Goal: Task Accomplishment & Management: Complete application form

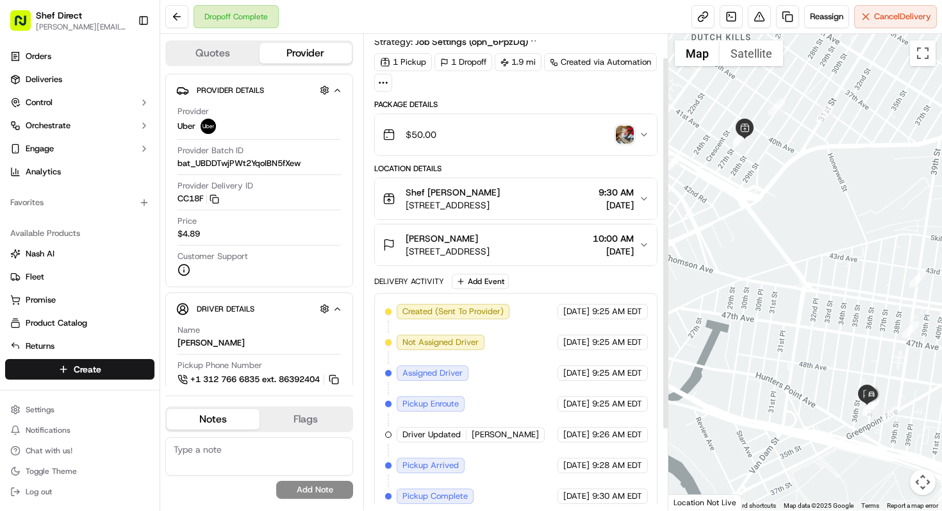
scroll to position [30, 0]
click at [122, 370] on html "Shef Direct [PERSON_NAME][EMAIL_ADDRESS][DOMAIN_NAME] Toggle Sidebar Orders Del…" at bounding box center [471, 255] width 942 height 511
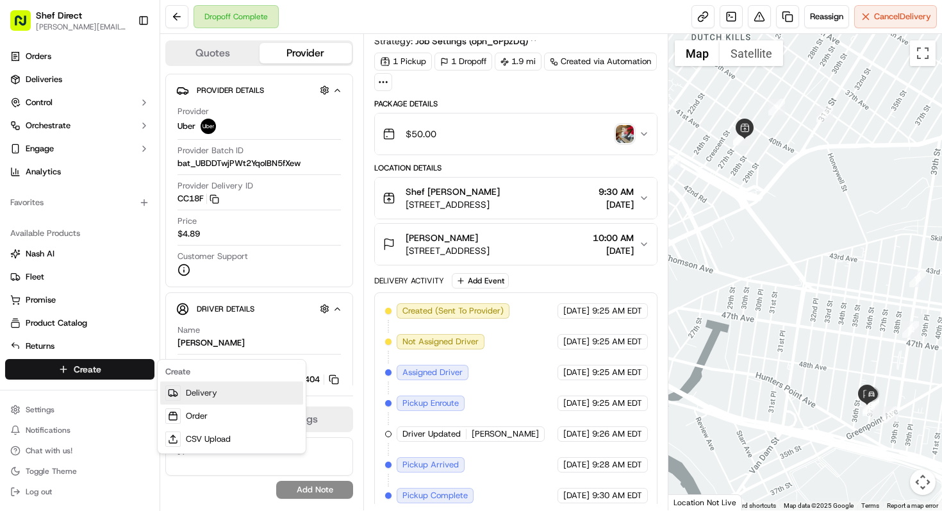
click at [204, 396] on link "Delivery" at bounding box center [231, 392] width 143 height 23
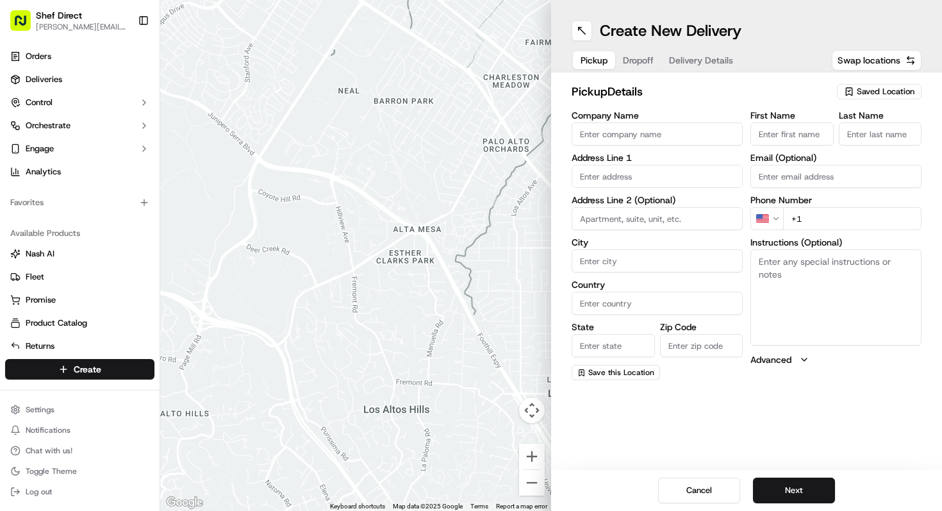
click at [633, 135] on input "Company Name" at bounding box center [657, 133] width 171 height 23
type input "Shef"
click at [862, 87] on span "Saved Location" at bounding box center [886, 92] width 58 height 12
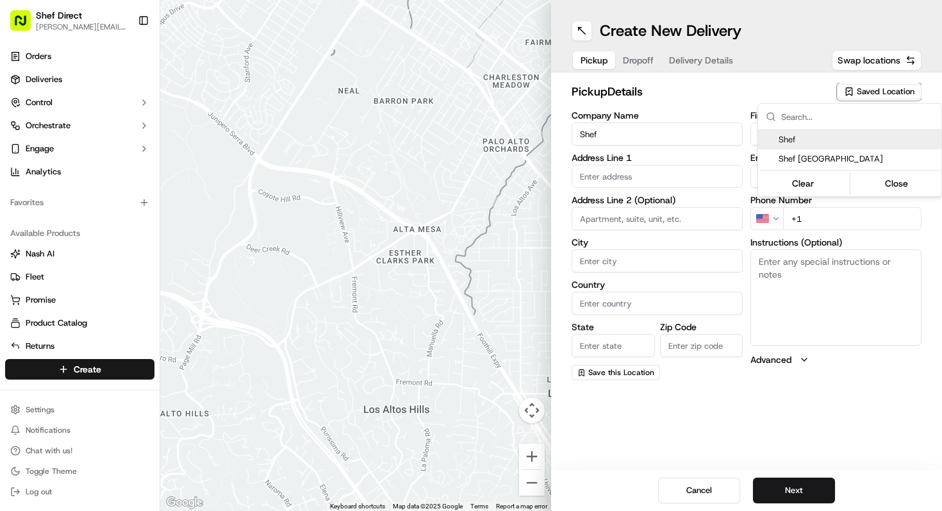
click at [828, 144] on span "Shef" at bounding box center [858, 140] width 158 height 12
type input "[STREET_ADDRESS]"
type input "Queens"
type input "US"
type input "NY"
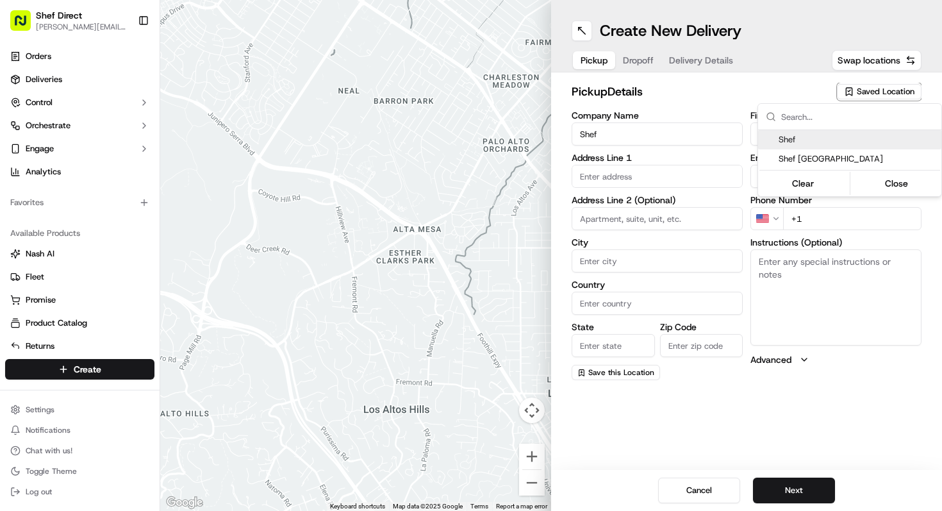
type input "11101"
type input "[PERSON_NAME]"
type input "Tavernier"
type input "[PHONE_NUMBER]"
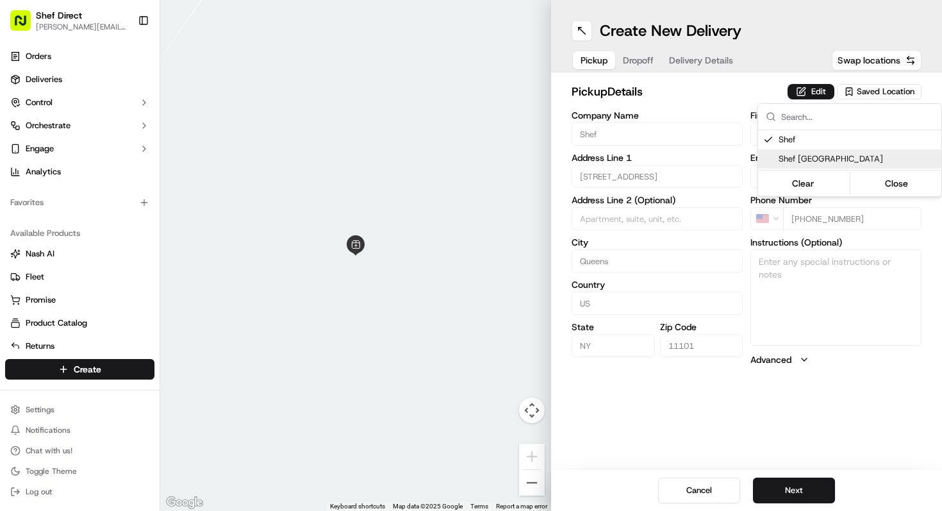
click at [834, 429] on html "Shef Direct [PERSON_NAME][EMAIL_ADDRESS][DOMAIN_NAME] Toggle Sidebar Orders Del…" at bounding box center [471, 255] width 942 height 511
click at [829, 487] on button "Next" at bounding box center [794, 491] width 82 height 26
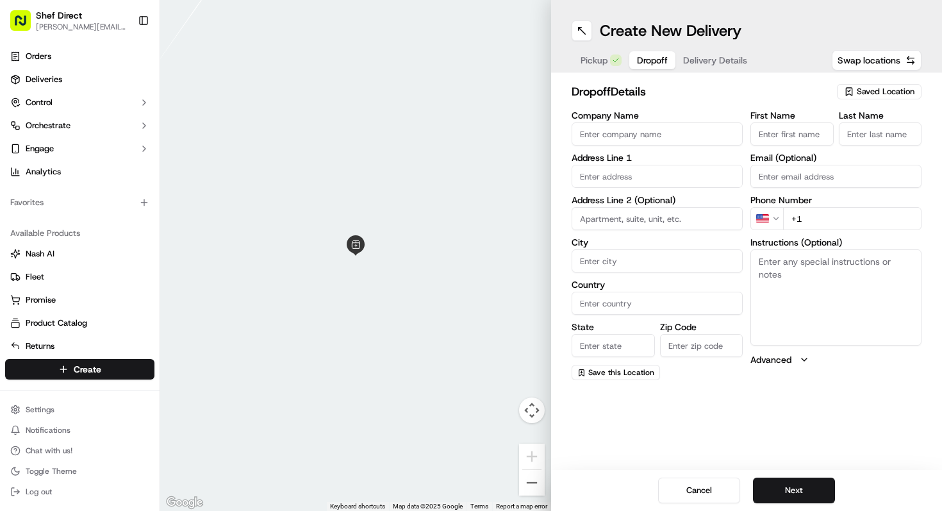
click at [791, 135] on input "First Name" at bounding box center [792, 133] width 83 height 23
type input "Y"
type input "[PERSON_NAME]"
click at [884, 137] on input "Last Name" at bounding box center [880, 133] width 83 height 23
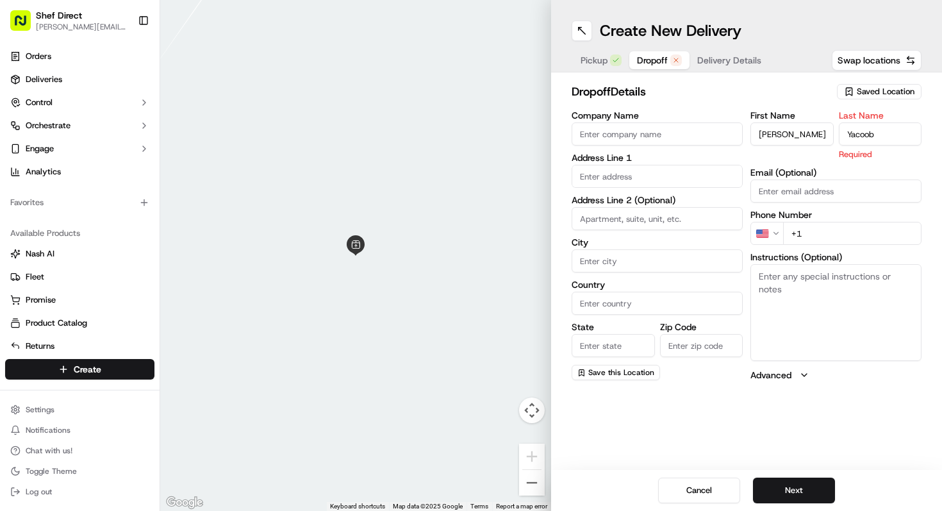
type input "Yacoob"
click at [723, 181] on input "text" at bounding box center [657, 176] width 171 height 23
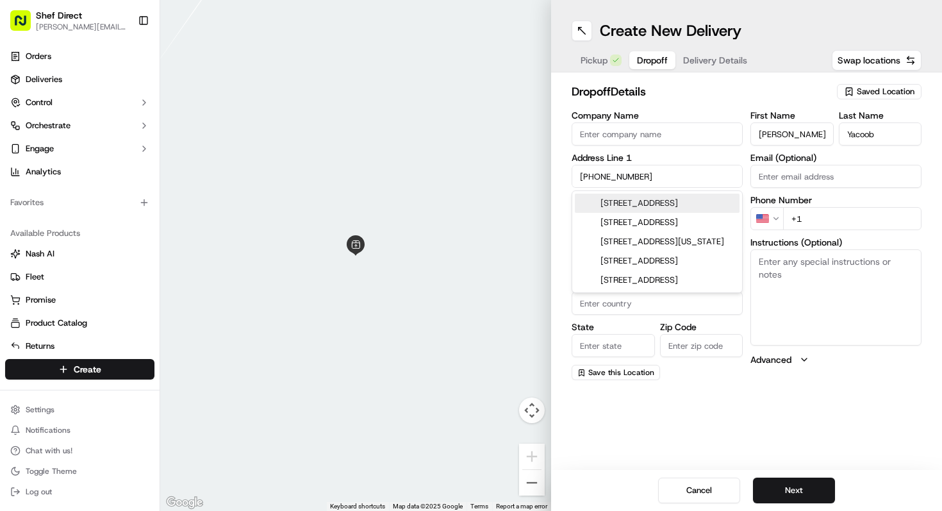
click at [656, 210] on div "[STREET_ADDRESS]" at bounding box center [657, 203] width 165 height 19
type input "[STREET_ADDRESS]"
type input "Queens"
type input "[GEOGRAPHIC_DATA]"
type input "NY"
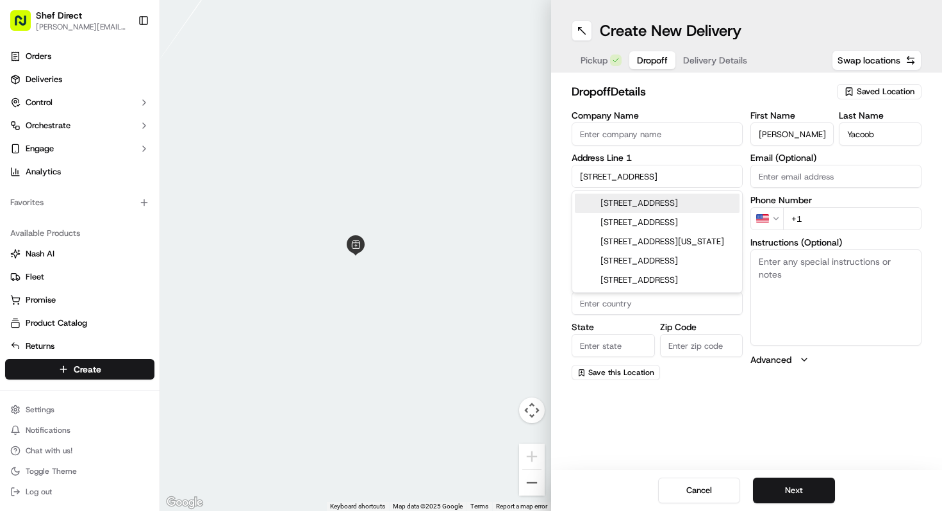
type input "11419"
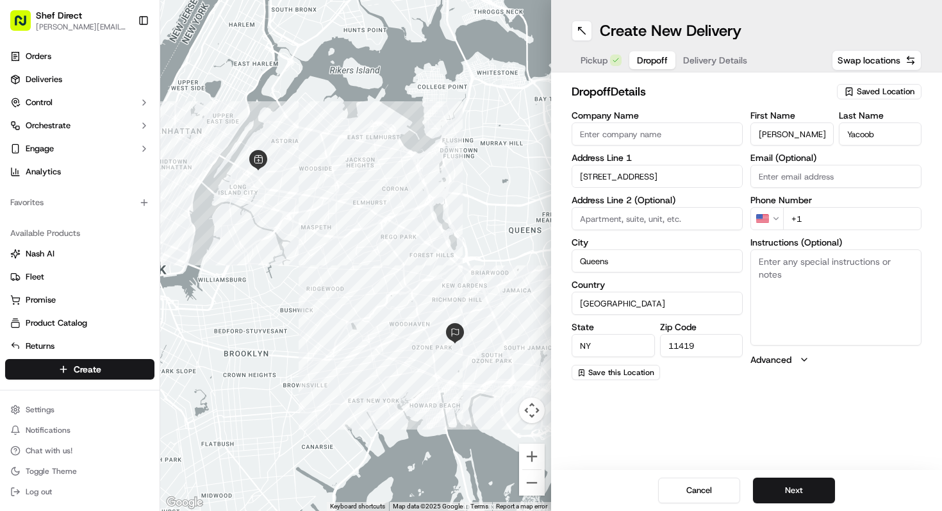
click at [830, 217] on input "+1" at bounding box center [852, 218] width 138 height 23
type input "[PHONE_NUMBER]"
click at [760, 432] on div "Create New Delivery Pickup Dropoff Delivery Details Swap locations dropoff Deta…" at bounding box center [746, 255] width 391 height 511
click at [629, 371] on span "Save this Location" at bounding box center [621, 372] width 66 height 10
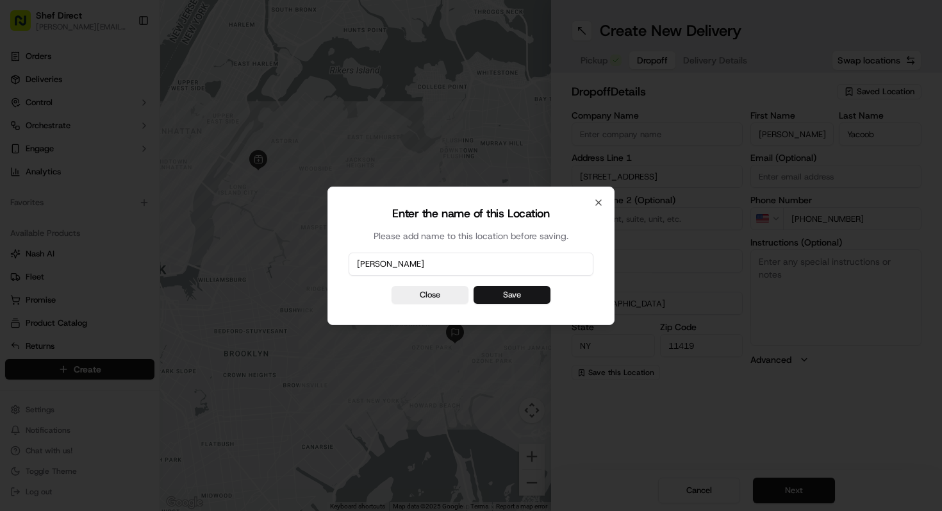
type input "[PERSON_NAME]"
click at [528, 301] on button "Save" at bounding box center [512, 295] width 77 height 18
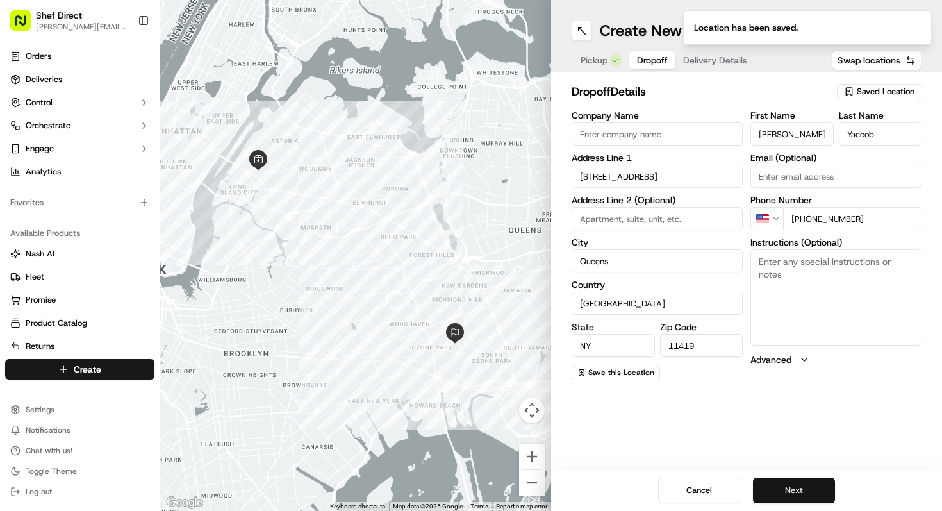
click at [787, 490] on button "Next" at bounding box center [794, 491] width 82 height 26
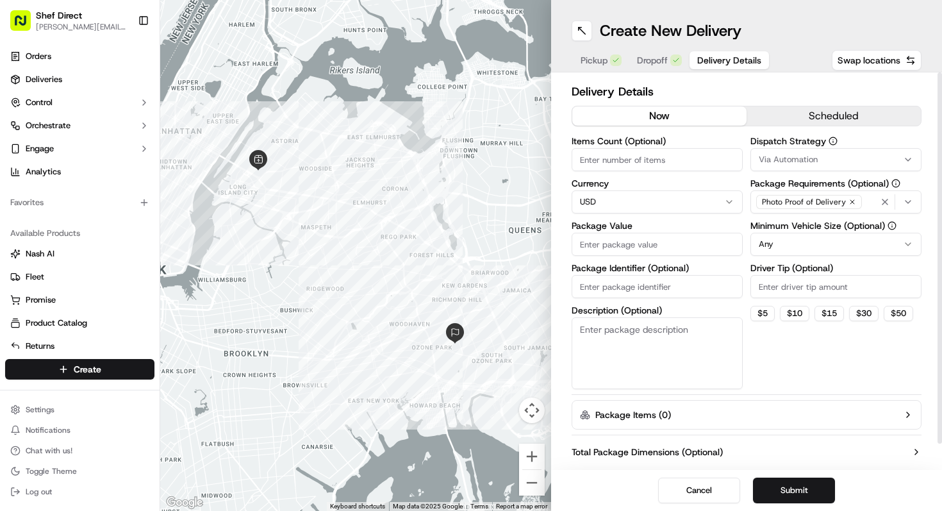
click at [635, 163] on input "Items Count (Optional)" at bounding box center [657, 159] width 171 height 23
type input "4"
click at [769, 310] on button "$ 5" at bounding box center [763, 313] width 24 height 15
drag, startPoint x: 769, startPoint y: 284, endPoint x: 744, endPoint y: 284, distance: 25.0
click at [744, 284] on div "Items Count (Optional) 4 Currency USD Package Value Package Identifier (Optiona…" at bounding box center [747, 263] width 350 height 253
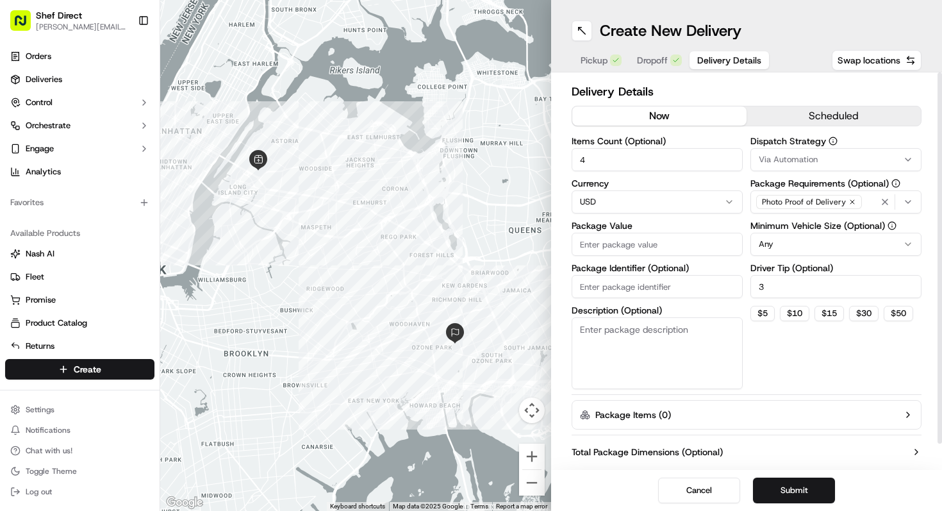
type input "3"
click at [841, 356] on div "Dispatch Strategy Via Automation Package Requirements (Optional) Photo Proof of…" at bounding box center [836, 263] width 171 height 253
click at [712, 245] on input "Package Value" at bounding box center [657, 244] width 171 height 23
type input "5"
type input "50"
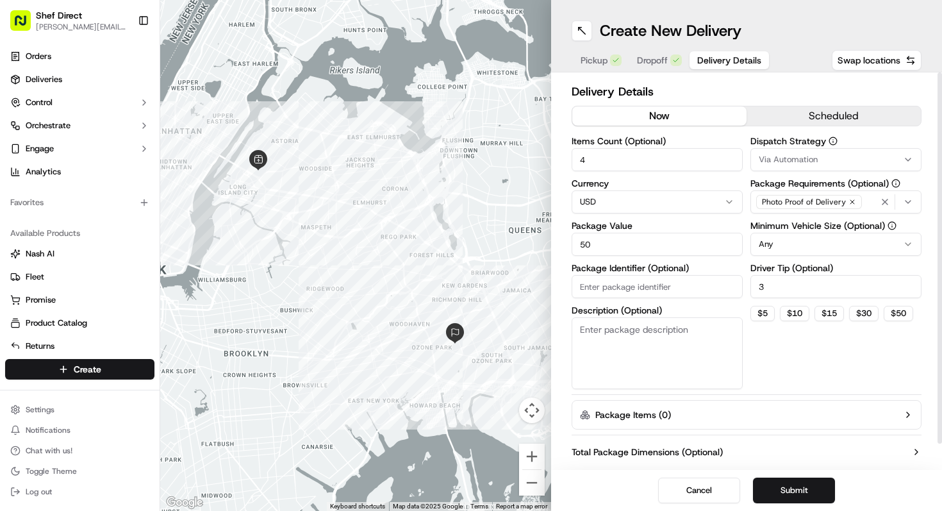
click at [785, 429] on button "Package Items ( 0 )" at bounding box center [747, 414] width 350 height 29
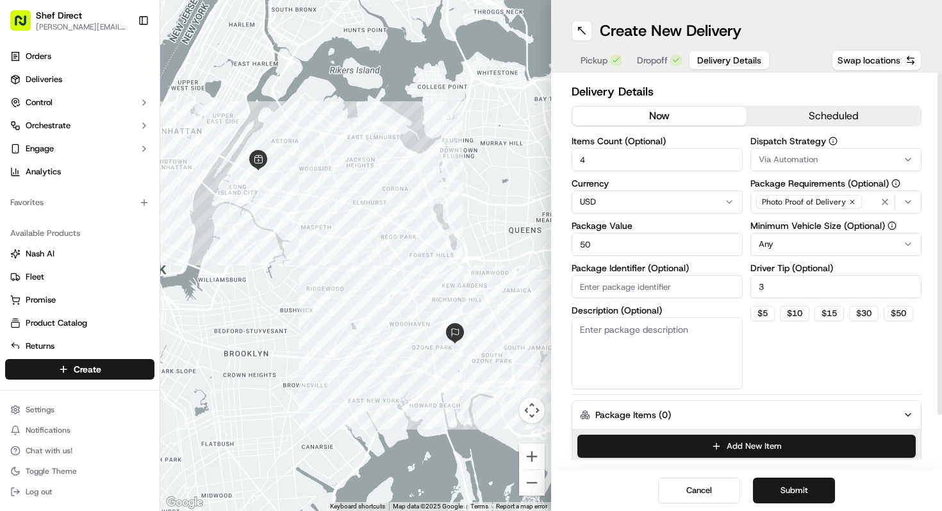
click at [790, 376] on div "Dispatch Strategy Via Automation Package Requirements (Optional) Photo Proof of…" at bounding box center [836, 263] width 171 height 253
click at [804, 486] on button "Submit" at bounding box center [794, 491] width 82 height 26
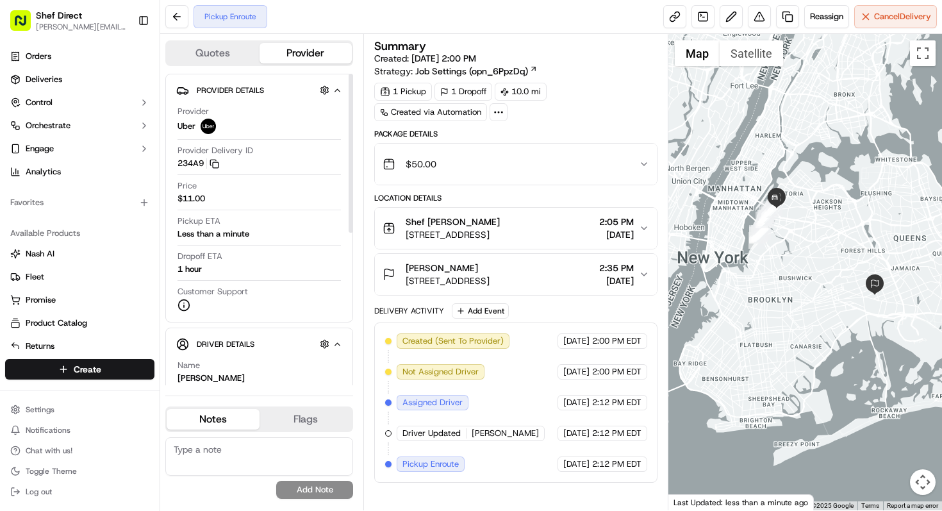
click at [797, 262] on div at bounding box center [806, 272] width 274 height 476
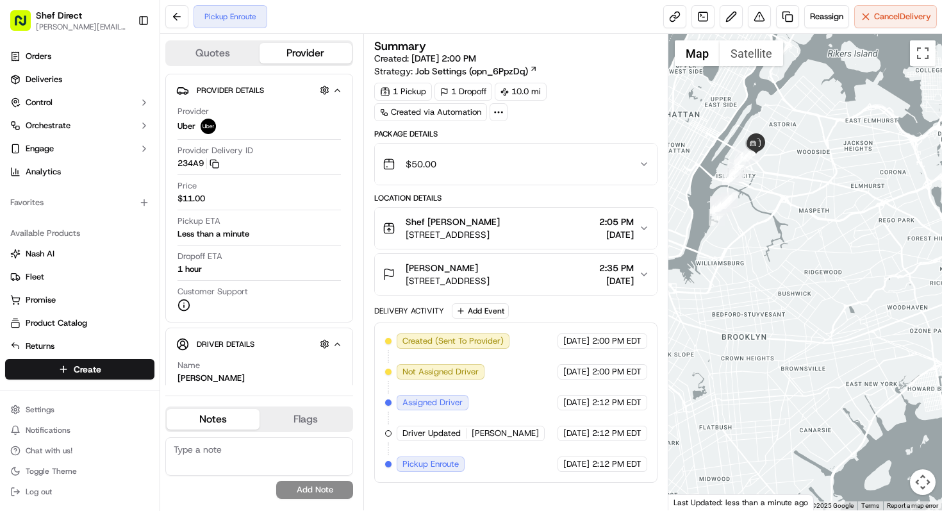
click at [788, 260] on div at bounding box center [806, 272] width 274 height 476
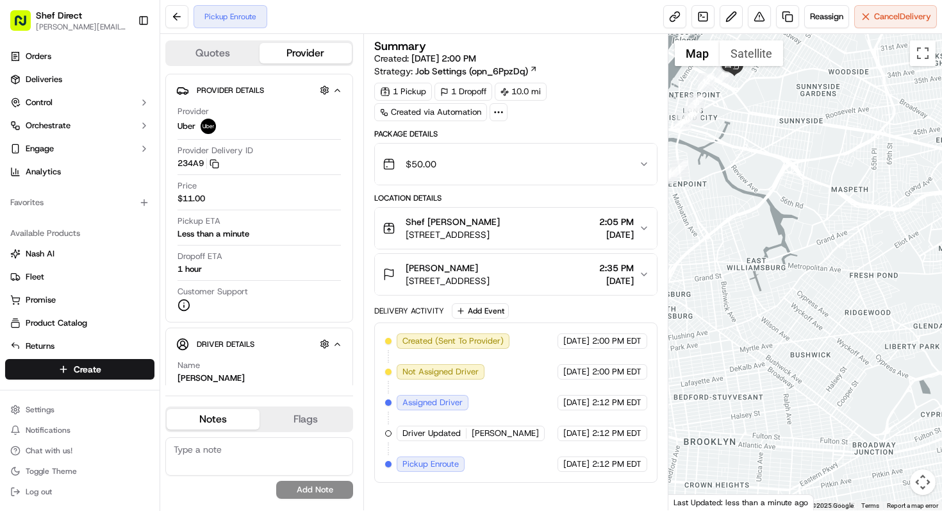
drag, startPoint x: 754, startPoint y: 180, endPoint x: 795, endPoint y: 280, distance: 107.8
click at [792, 280] on div at bounding box center [806, 272] width 274 height 476
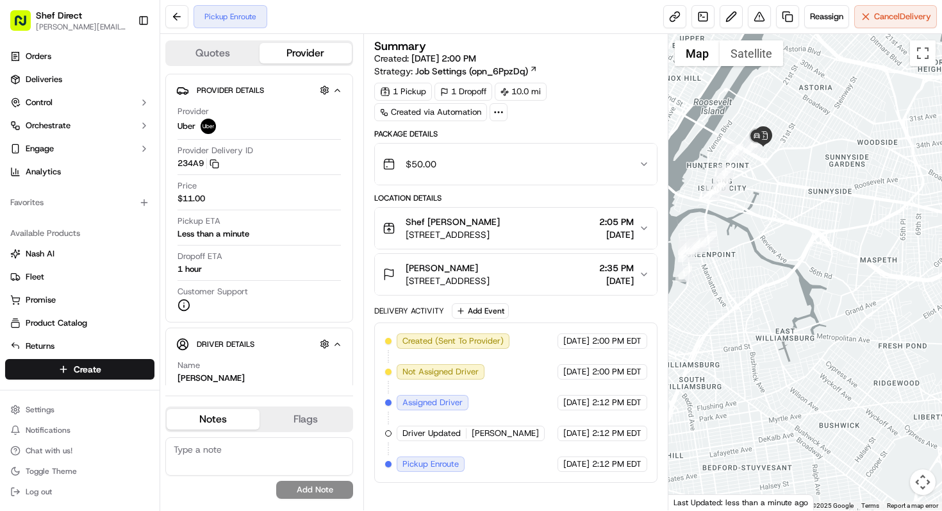
click at [792, 222] on div at bounding box center [806, 272] width 274 height 476
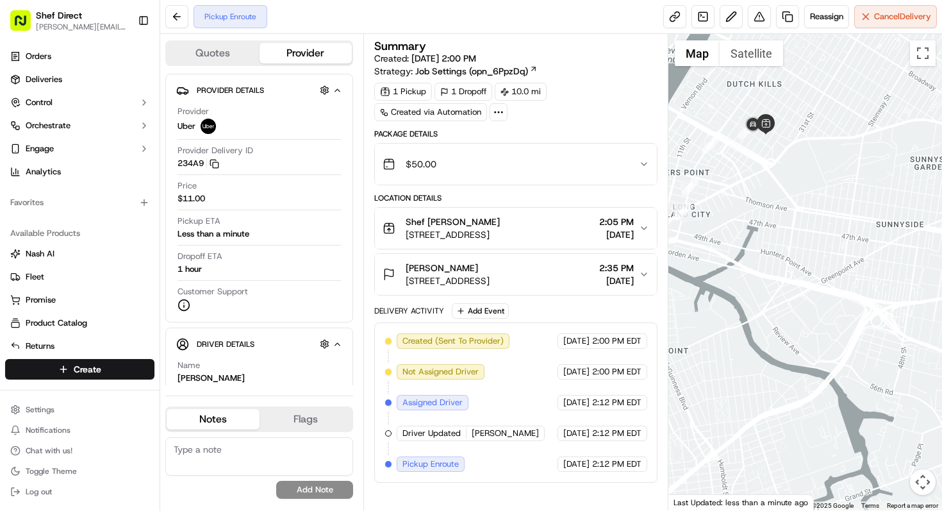
drag, startPoint x: 788, startPoint y: 208, endPoint x: 831, endPoint y: 292, distance: 94.0
click at [831, 292] on div at bounding box center [806, 272] width 274 height 476
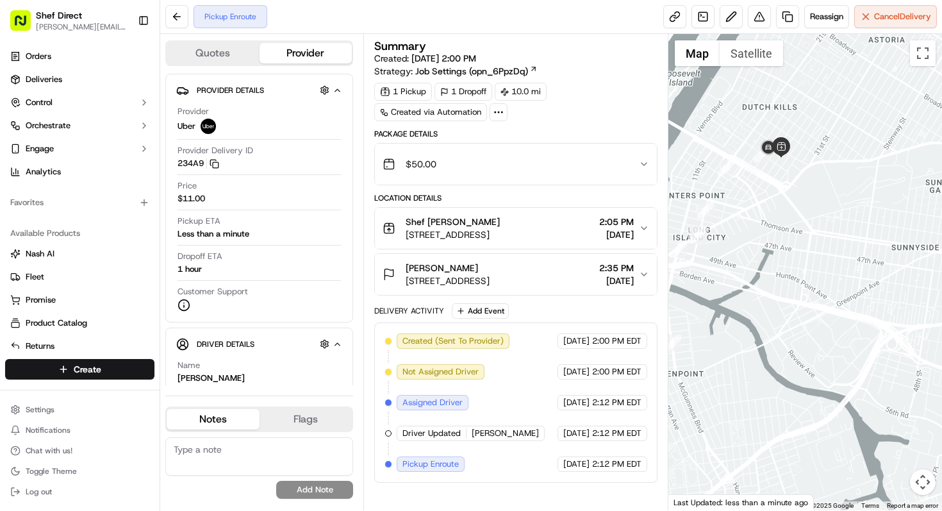
click at [801, 194] on div at bounding box center [806, 272] width 274 height 476
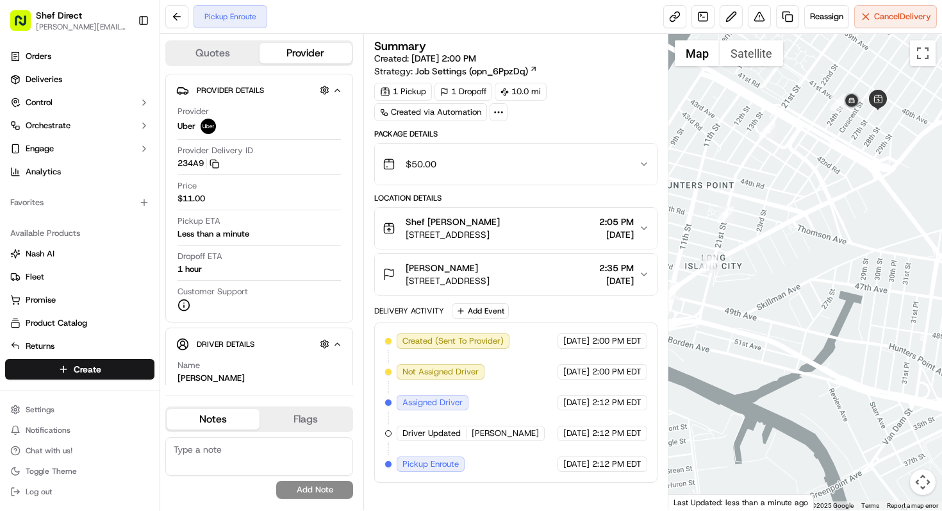
drag, startPoint x: 801, startPoint y: 194, endPoint x: 918, endPoint y: 181, distance: 117.9
click at [918, 181] on div at bounding box center [806, 272] width 274 height 476
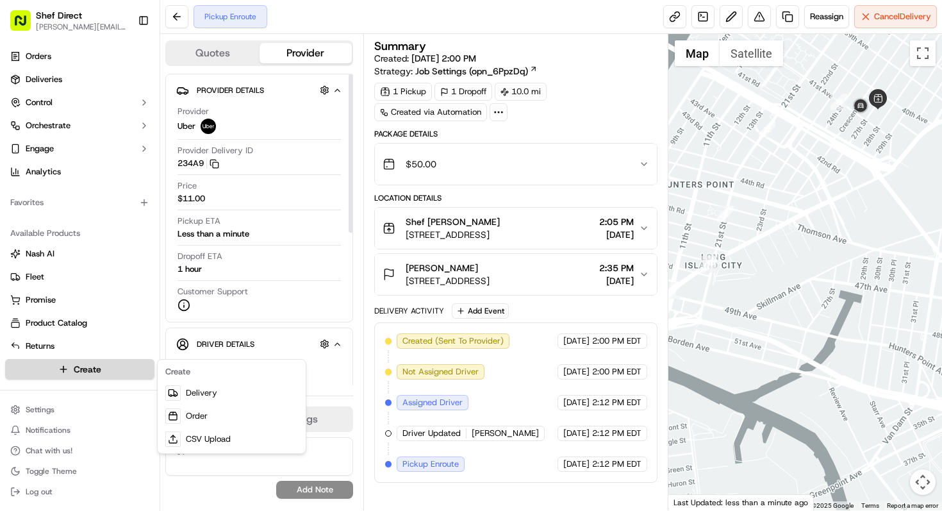
click at [128, 369] on html "Shef Direct [PERSON_NAME][EMAIL_ADDRESS][DOMAIN_NAME] Toggle Sidebar Orders Del…" at bounding box center [471, 255] width 942 height 511
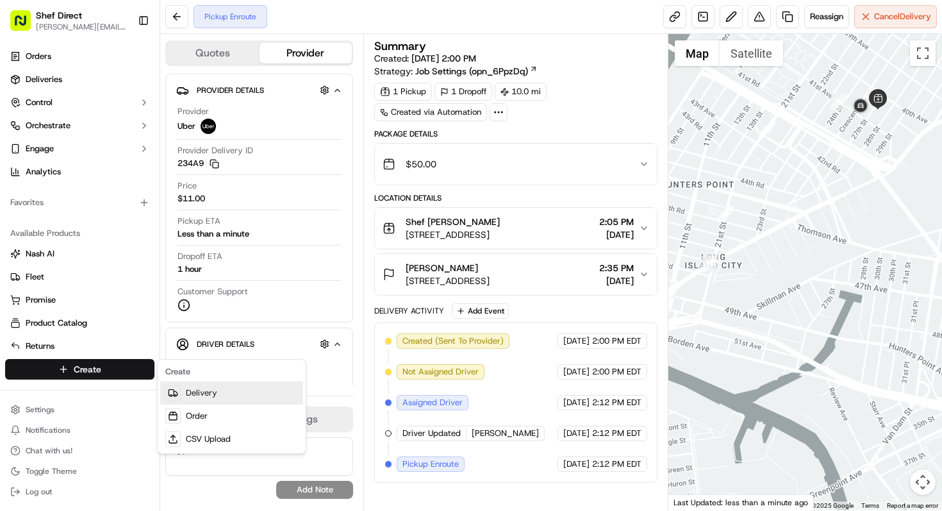
click at [213, 392] on link "Delivery" at bounding box center [231, 392] width 143 height 23
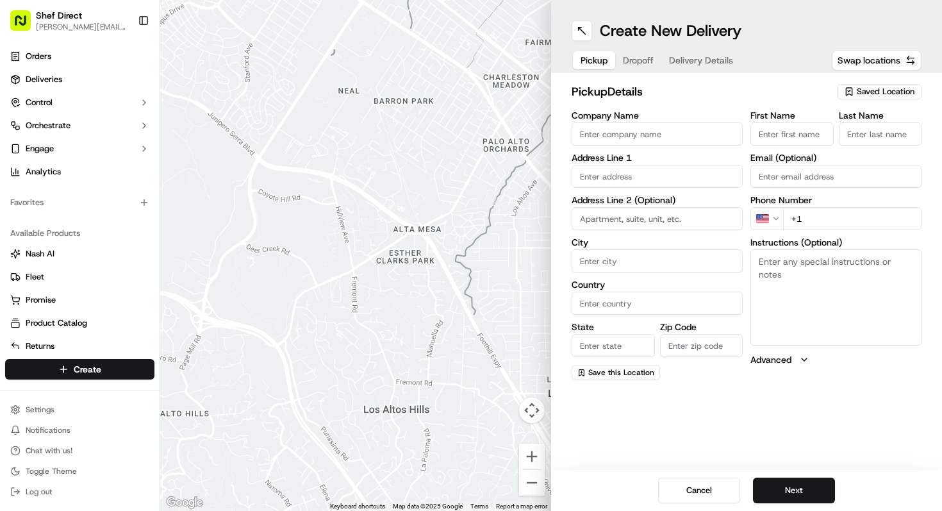
click at [864, 95] on span "Saved Location" at bounding box center [886, 92] width 58 height 12
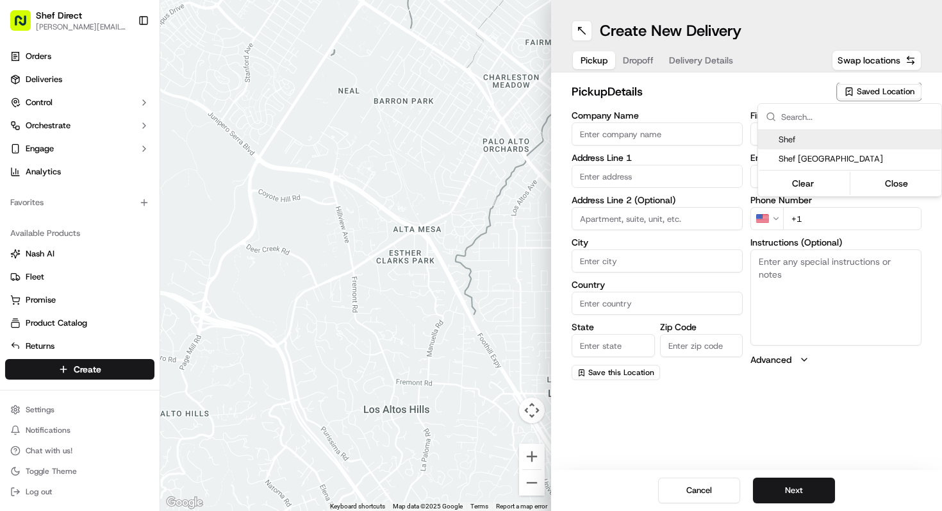
click at [822, 143] on span "Shef" at bounding box center [858, 140] width 158 height 12
type input "Shef"
type input "[STREET_ADDRESS]"
type input "Queens"
type input "US"
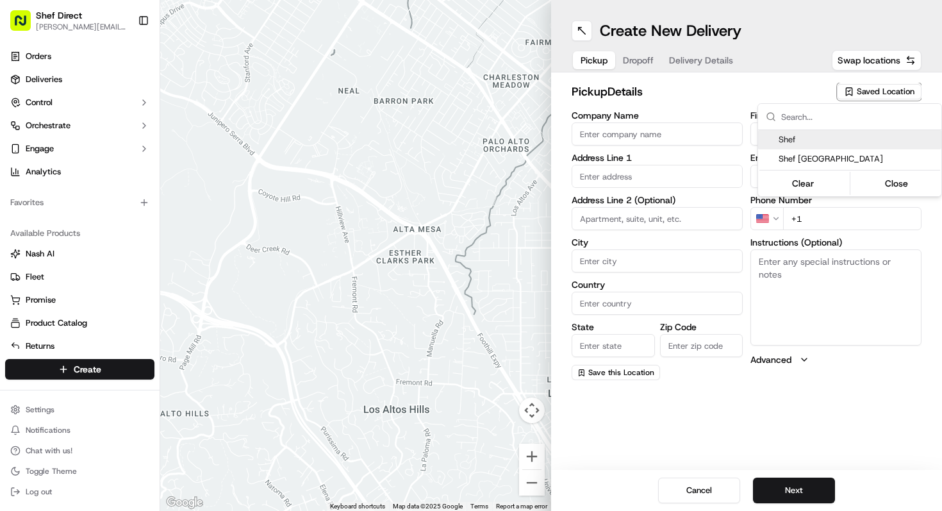
type input "NY"
type input "11101"
type input "[PERSON_NAME]"
type input "Tavernier"
type input "[PHONE_NUMBER]"
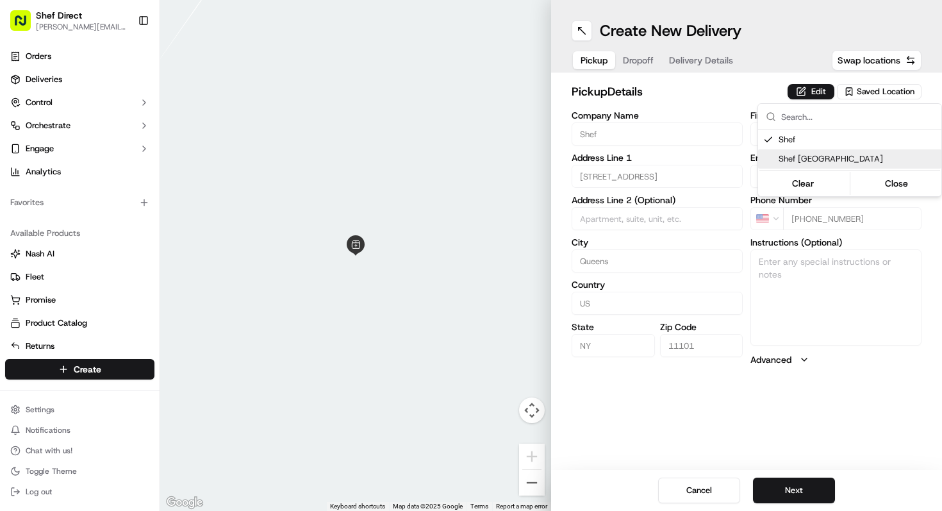
click at [872, 344] on html "Shef Direct [PERSON_NAME][EMAIL_ADDRESS][DOMAIN_NAME] Toggle Sidebar Orders Del…" at bounding box center [471, 255] width 942 height 511
click at [808, 490] on button "Next" at bounding box center [794, 491] width 82 height 26
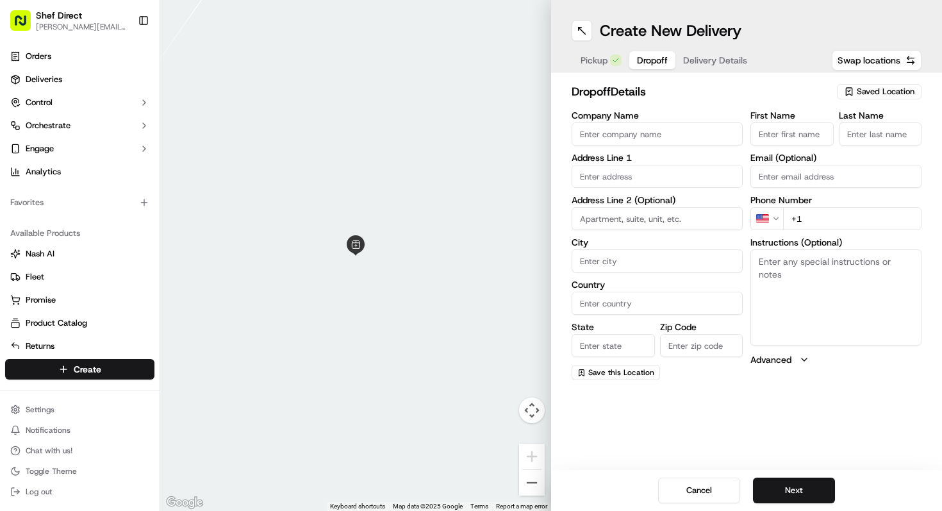
click at [881, 90] on span "Saved Location" at bounding box center [886, 92] width 58 height 12
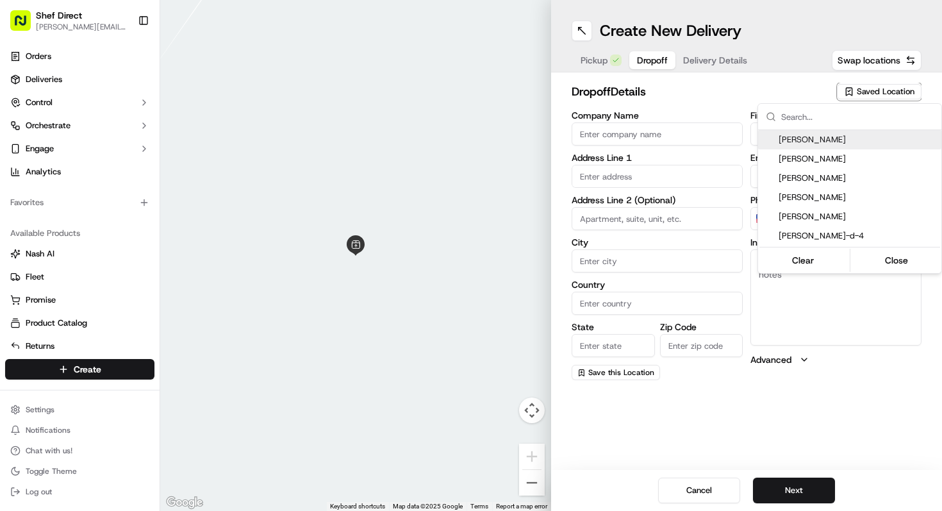
click at [832, 141] on span "[PERSON_NAME]" at bounding box center [858, 140] width 158 height 12
type input "[PERSON_NAME]"
type input "[STREET_ADDRESS]"
type input "1c"
type input "[GEOGRAPHIC_DATA]"
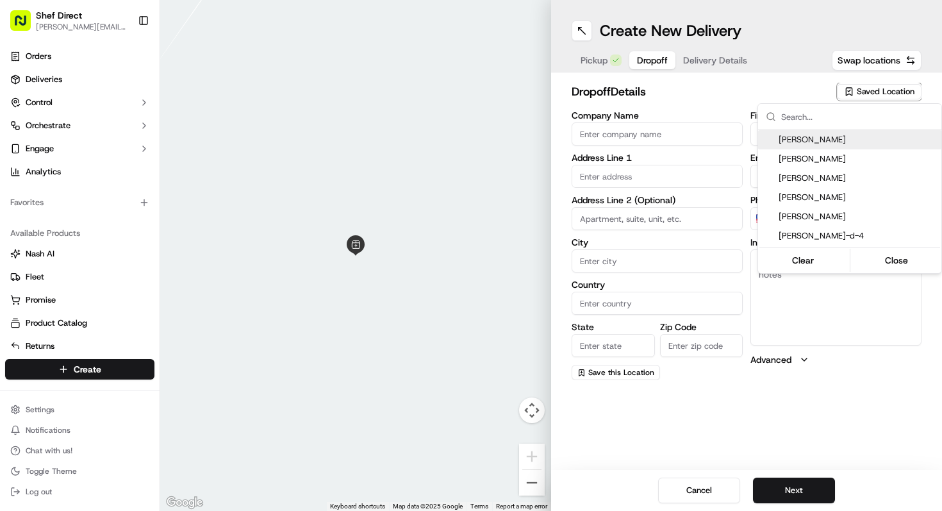
type input "US"
type input "NY"
type input "11221"
type input "[PERSON_NAME]"
type input "Pacifico"
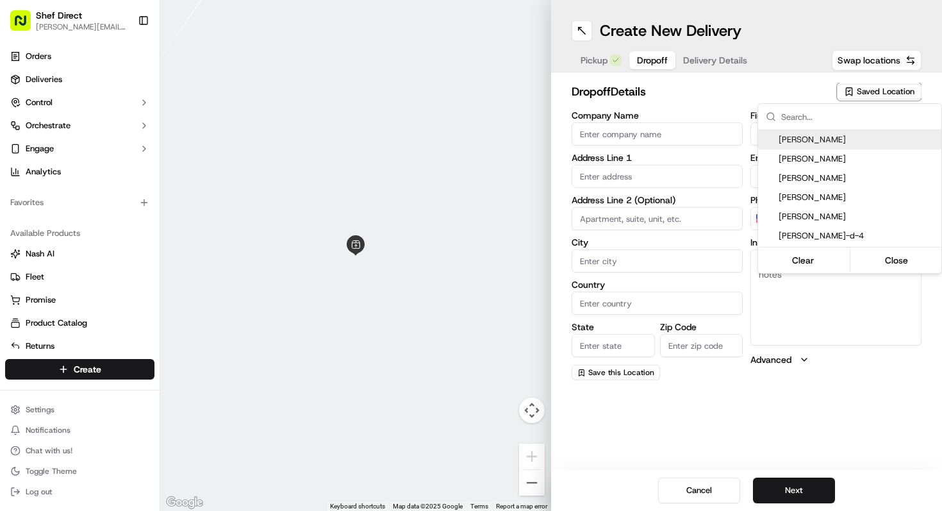
type input "[PHONE_NUMBER]"
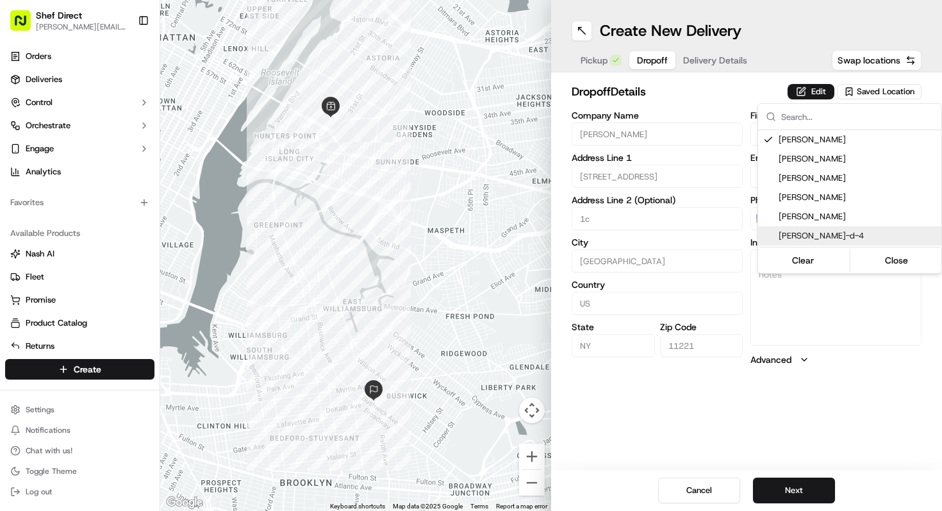
click at [796, 401] on html "Shef Direct [PERSON_NAME][EMAIL_ADDRESS][DOMAIN_NAME] Toggle Sidebar Orders Del…" at bounding box center [471, 255] width 942 height 511
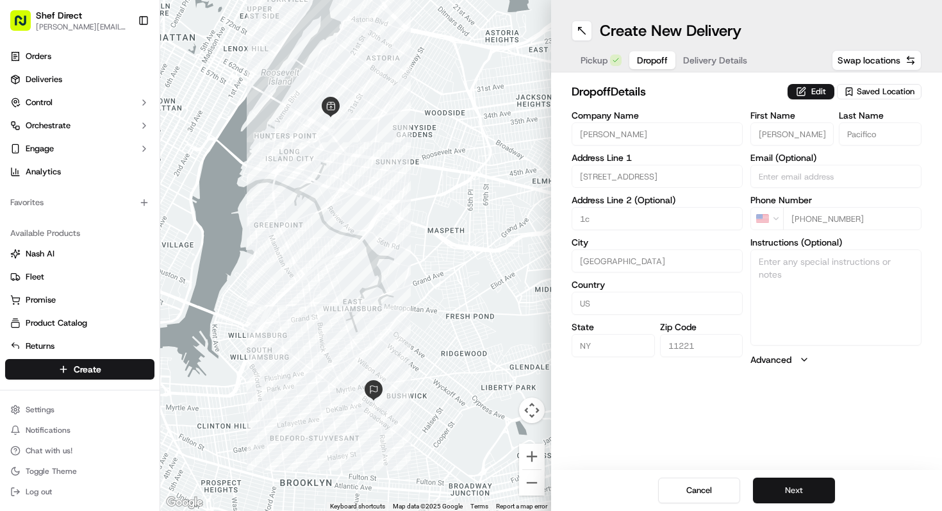
click at [820, 482] on button "Next" at bounding box center [794, 491] width 82 height 26
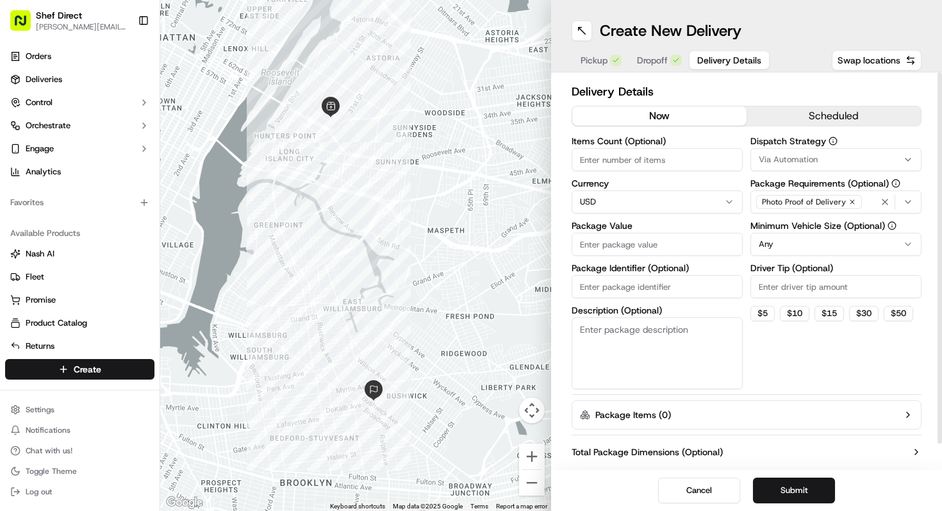
click at [641, 153] on input "Items Count (Optional)" at bounding box center [657, 159] width 171 height 23
type input "2"
click at [637, 240] on input "Package Value" at bounding box center [657, 244] width 171 height 23
type input "50"
click at [768, 383] on div "Dispatch Strategy Via Automation Package Requirements (Optional) Photo Proof of…" at bounding box center [836, 263] width 171 height 253
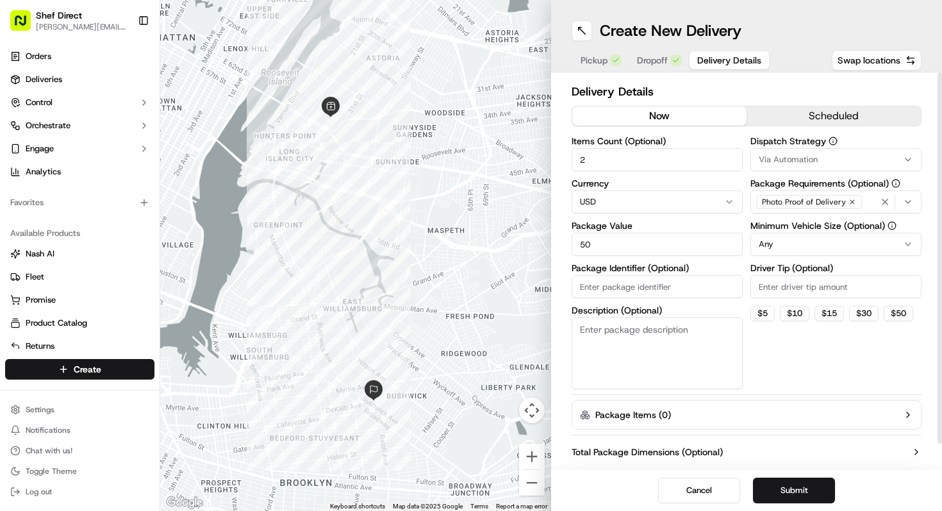
click at [775, 288] on input "Driver Tip (Optional)" at bounding box center [836, 286] width 171 height 23
type input "3"
click at [785, 354] on div "Dispatch Strategy Via Automation Package Requirements (Optional) Photo Proof of…" at bounding box center [836, 263] width 171 height 253
click at [795, 475] on div "Cancel Submit" at bounding box center [746, 490] width 391 height 41
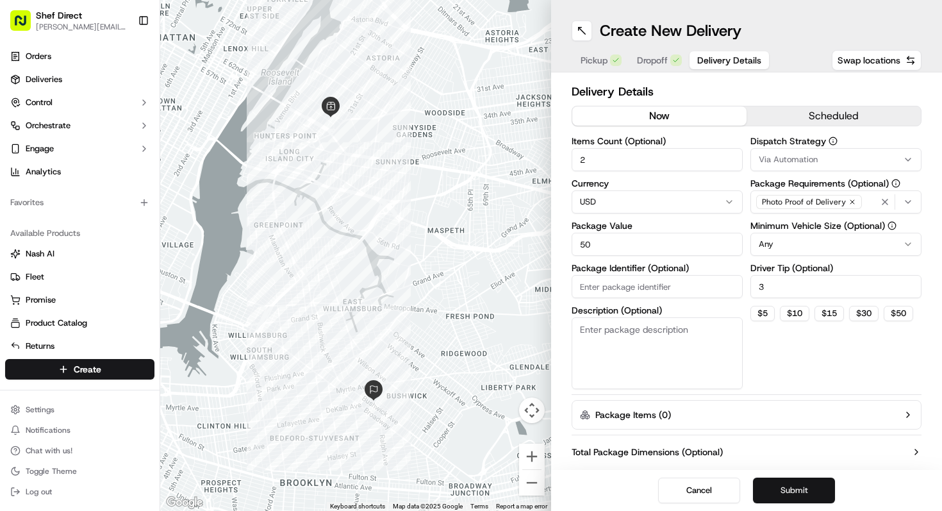
click at [795, 483] on button "Submit" at bounding box center [794, 491] width 82 height 26
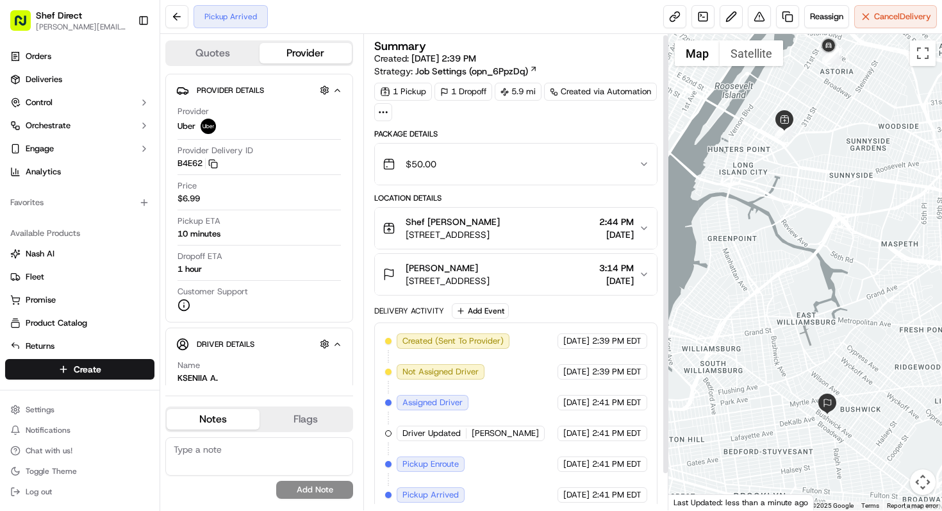
scroll to position [40, 0]
